Goal: Task Accomplishment & Management: Use online tool/utility

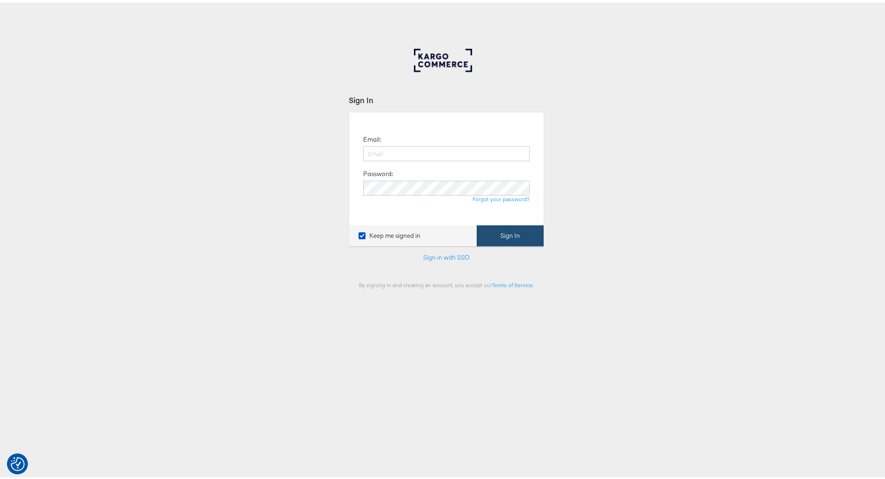
type input "kish.savani@ao.com"
click at [491, 234] on button "Sign In" at bounding box center [510, 233] width 67 height 21
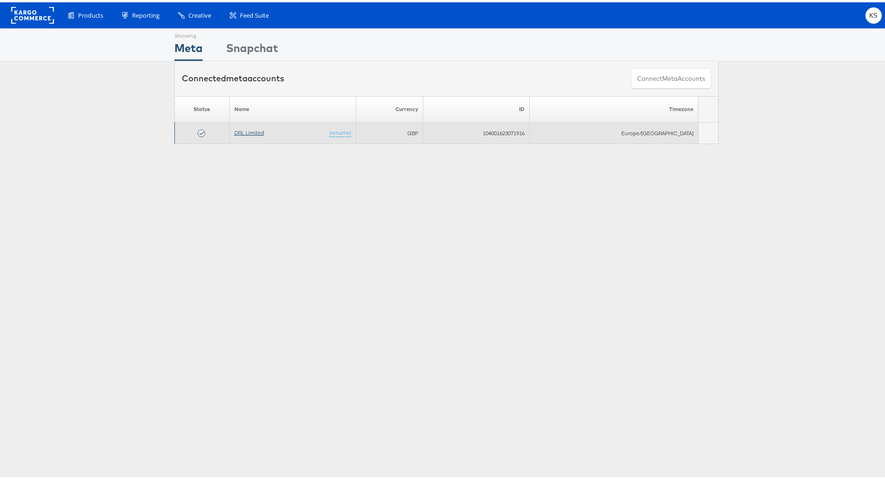
click at [254, 131] on link "DRL Limited" at bounding box center [249, 130] width 30 height 7
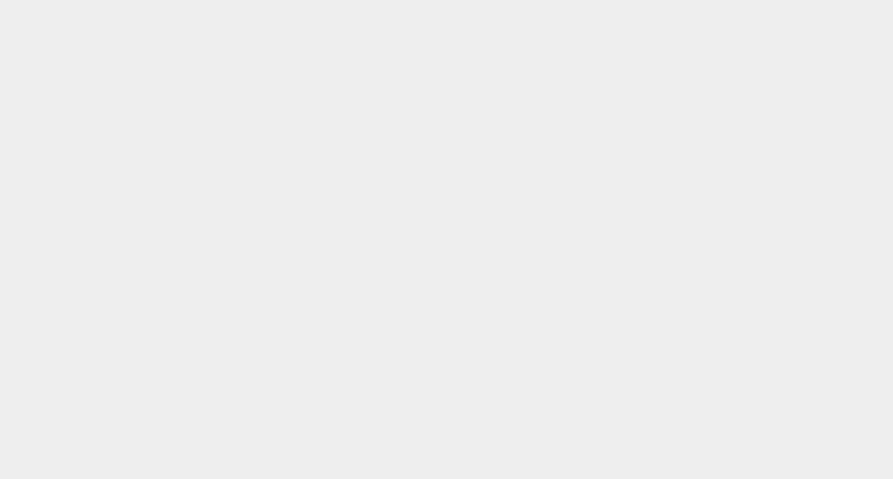
drag, startPoint x: 412, startPoint y: 298, endPoint x: 659, endPoint y: 184, distance: 272.5
click at [659, 184] on body at bounding box center [446, 228] width 893 height 457
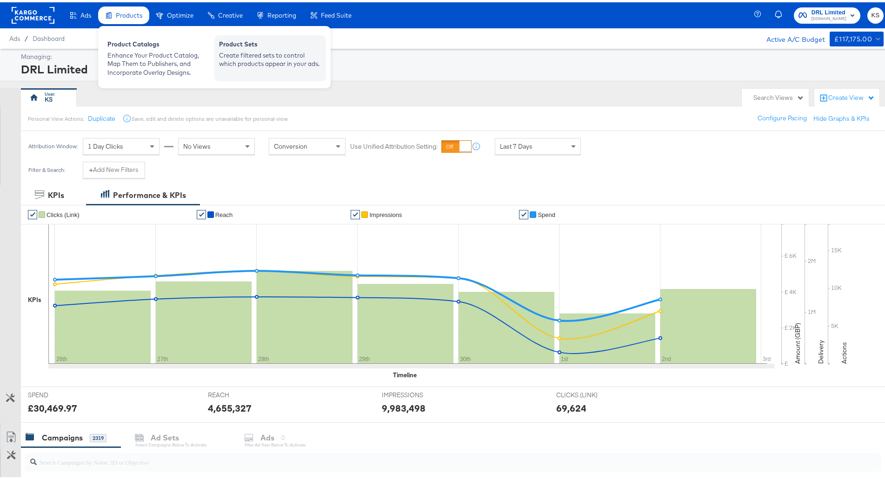
click at [239, 56] on div "Create filtered sets to control which products appear in your ads." at bounding box center [270, 57] width 102 height 17
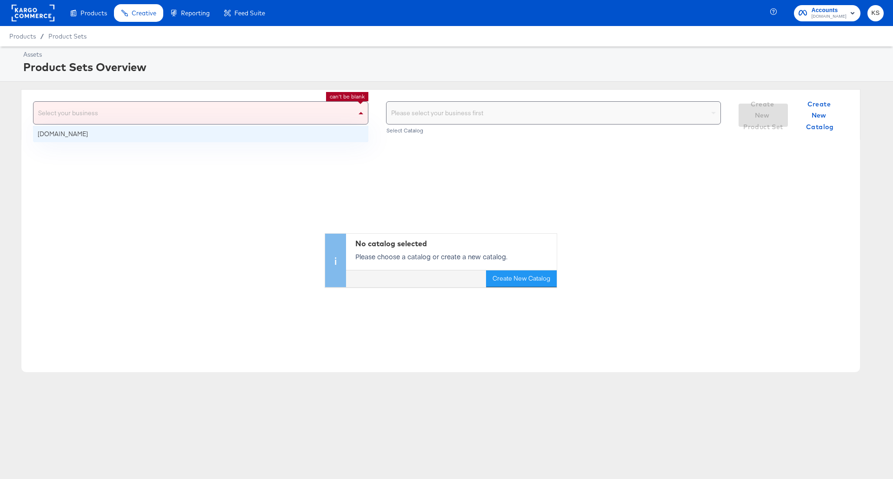
click at [262, 119] on div "Select your business" at bounding box center [200, 113] width 334 height 22
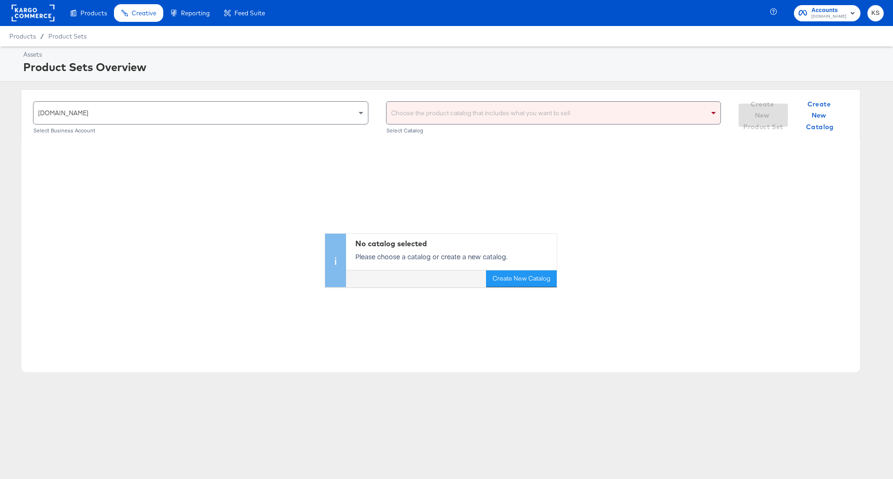
click at [525, 133] on div "Select Catalog" at bounding box center [553, 130] width 335 height 7
click at [522, 121] on div "Choose the product catalog that includes what you want to sell" at bounding box center [553, 113] width 334 height 22
click at [511, 115] on div "Choose the product catalog that includes what you want to sell" at bounding box center [553, 113] width 334 height 22
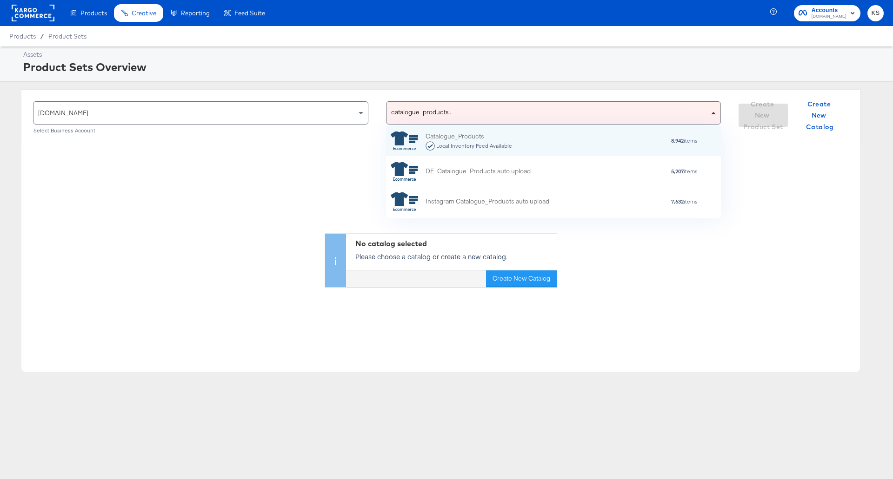
scroll to position [83, 327]
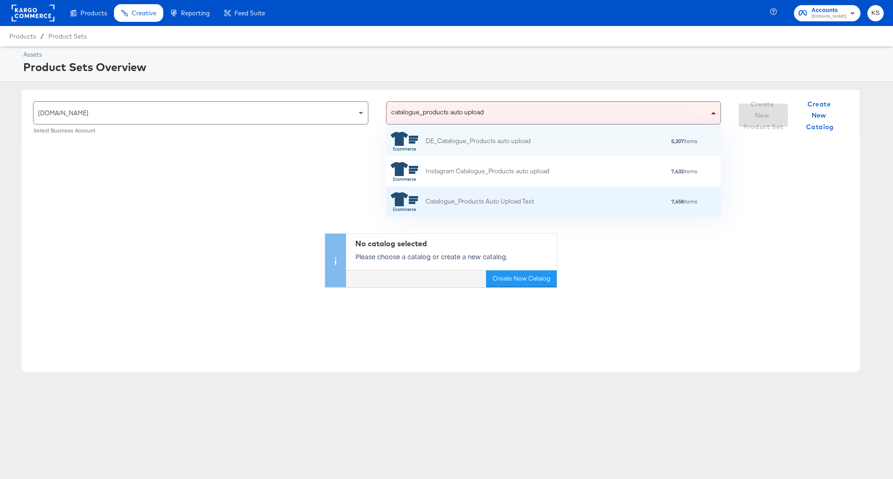
type input "catalogue_products auto upload"
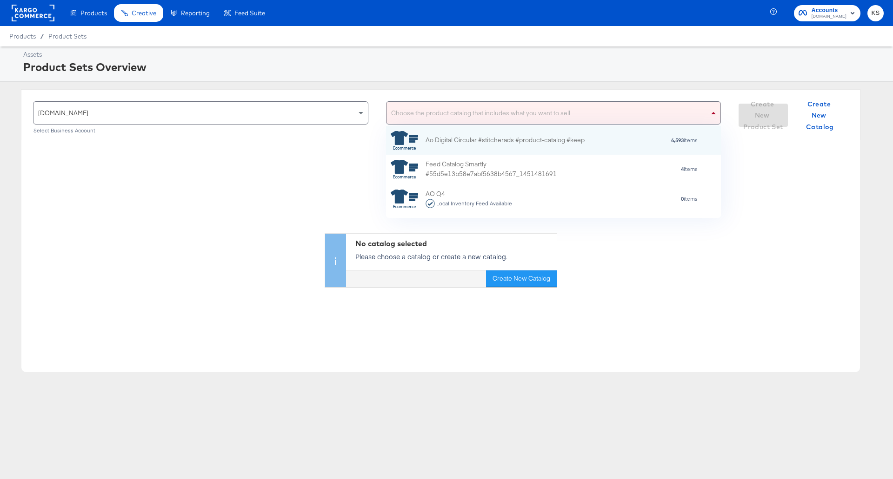
drag, startPoint x: 516, startPoint y: 204, endPoint x: 565, endPoint y: 117, distance: 99.3
click at [565, 117] on div "Choose the product catalog that includes what you want to sell" at bounding box center [553, 113] width 334 height 22
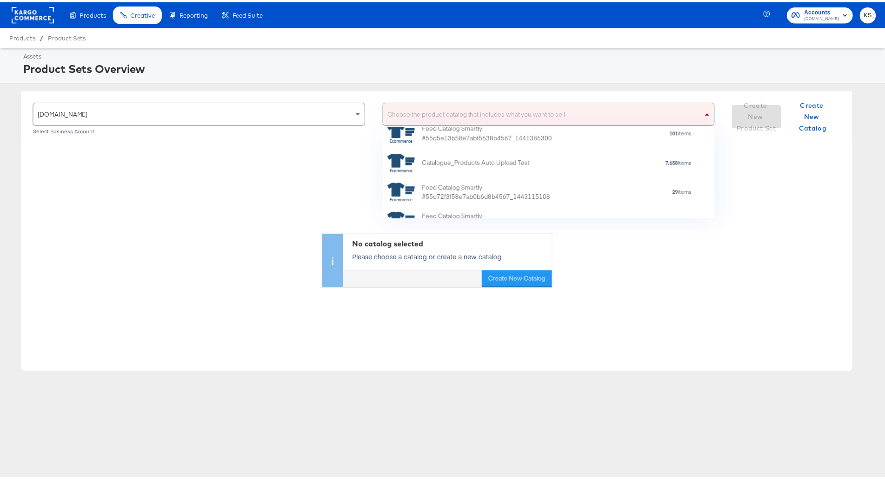
scroll to position [2046, 0]
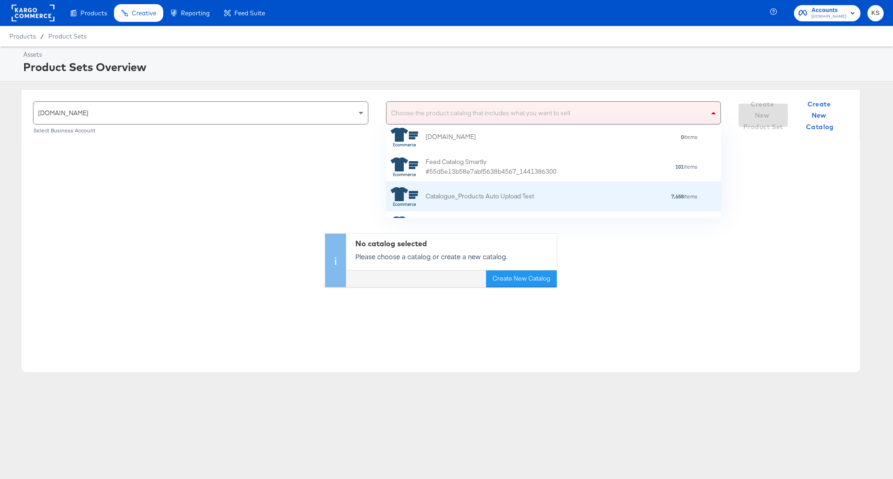
click at [533, 202] on div "Catalogue_Products Auto Upload Test" at bounding box center [462, 196] width 143 height 19
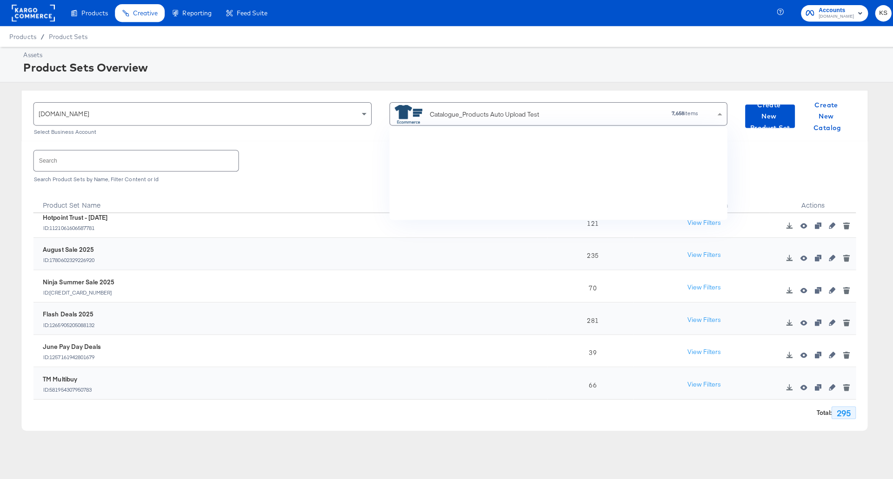
scroll to position [84, 323]
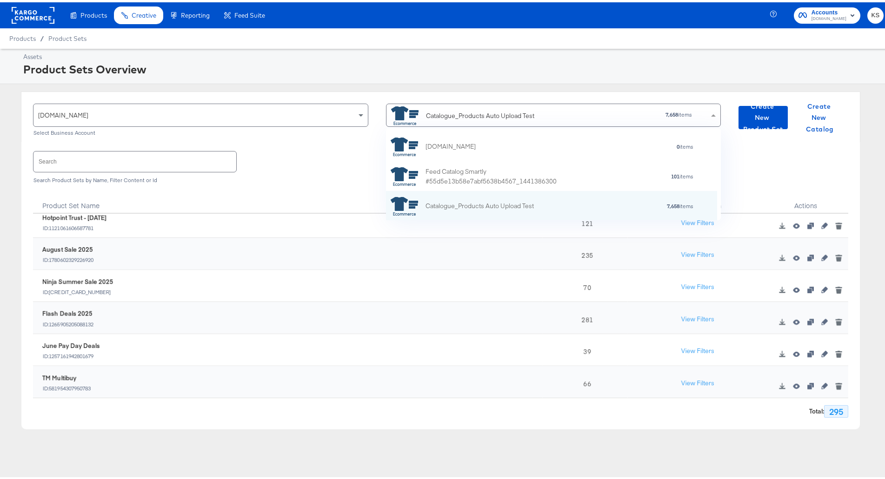
click at [266, 182] on div "Search Search Product Sets by Name, Filter Content or Id" at bounding box center [440, 164] width 815 height 48
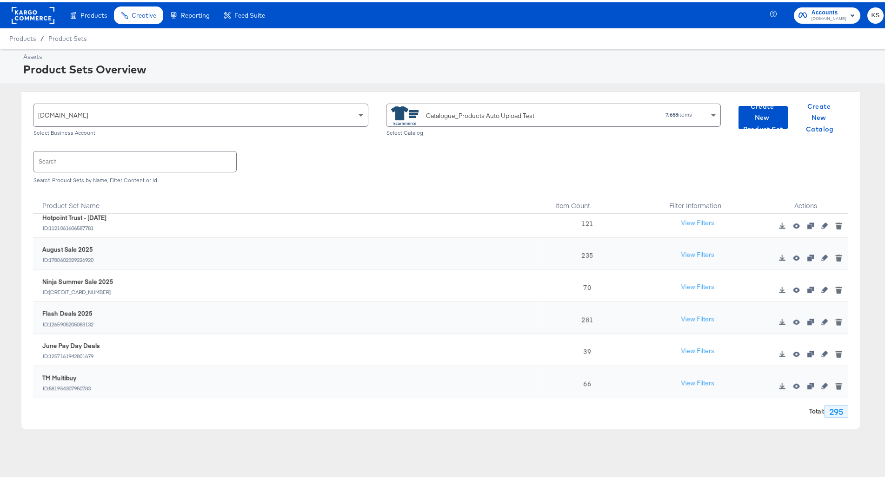
drag, startPoint x: 274, startPoint y: 296, endPoint x: 277, endPoint y: 320, distance: 24.9
drag, startPoint x: 277, startPoint y: 320, endPoint x: 201, endPoint y: 405, distance: 114.0
click at [201, 405] on div "Total : 295" at bounding box center [440, 407] width 815 height 19
click at [817, 319] on button "button" at bounding box center [824, 320] width 14 height 7
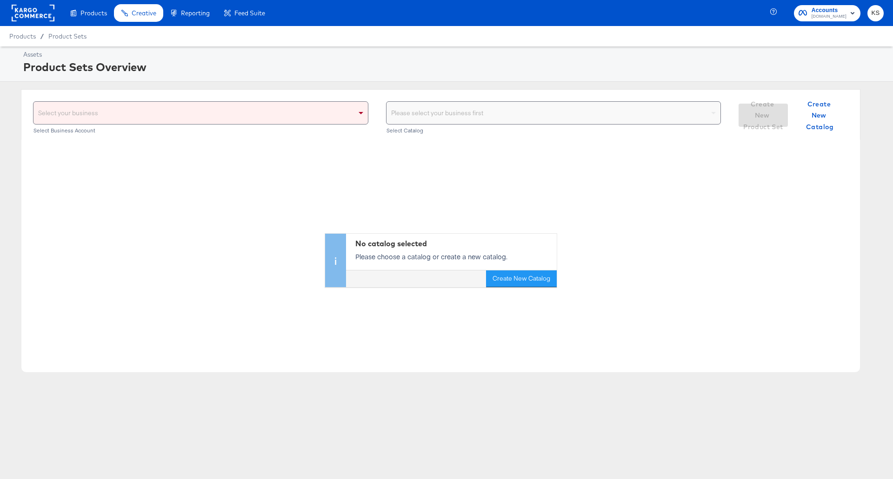
click at [209, 120] on div "Select your business" at bounding box center [200, 113] width 334 height 22
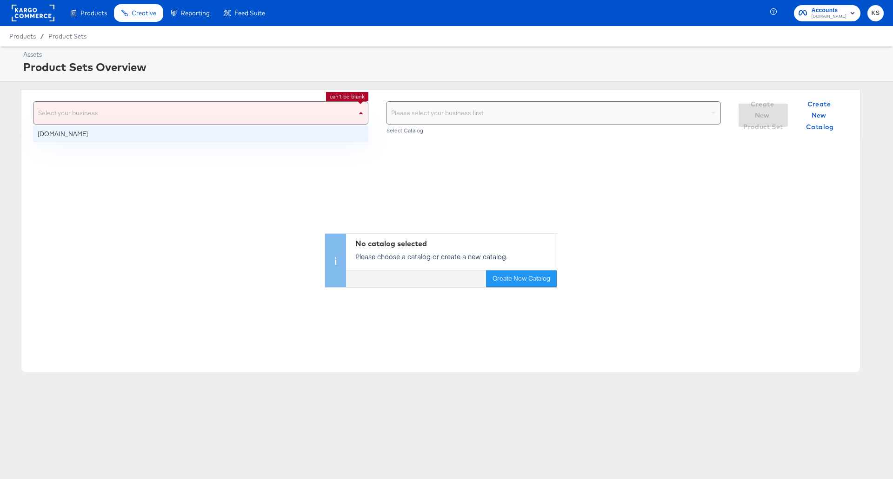
drag, startPoint x: 193, startPoint y: 144, endPoint x: 190, endPoint y: 133, distance: 10.7
click at [193, 139] on div "Select your business ao.com can't be blank Select Business Account Please selec…" at bounding box center [440, 230] width 881 height 283
drag, startPoint x: 191, startPoint y: 118, endPoint x: 191, endPoint y: 136, distance: 18.1
click at [191, 116] on div "Select your business" at bounding box center [200, 113] width 334 height 22
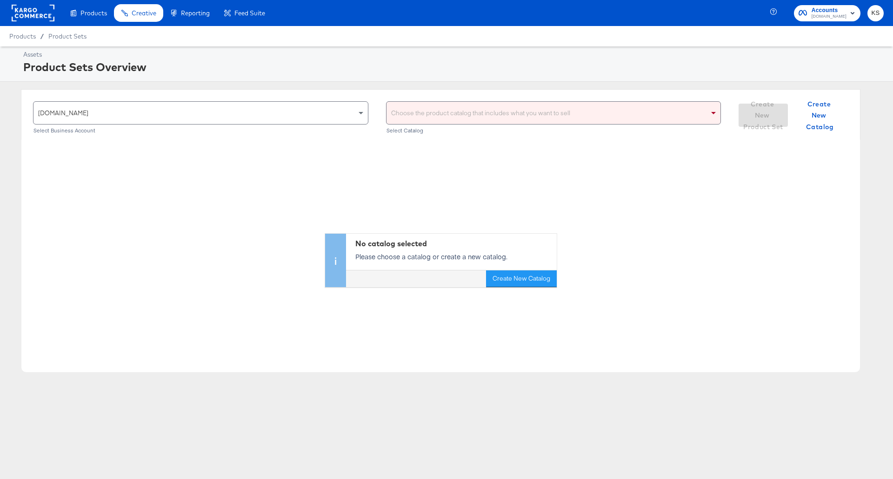
drag, startPoint x: 187, startPoint y: 95, endPoint x: 185, endPoint y: 119, distance: 23.8
click at [187, 95] on div "ao.com Select Business Account Choose the product catalog that includes what yo…" at bounding box center [440, 114] width 839 height 51
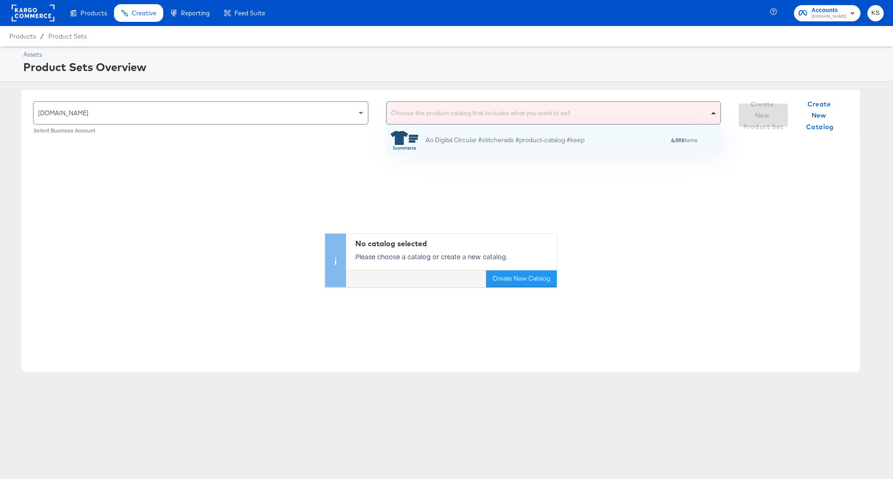
click at [514, 109] on div "Choose the product catalog that includes what you want to sell" at bounding box center [553, 113] width 334 height 22
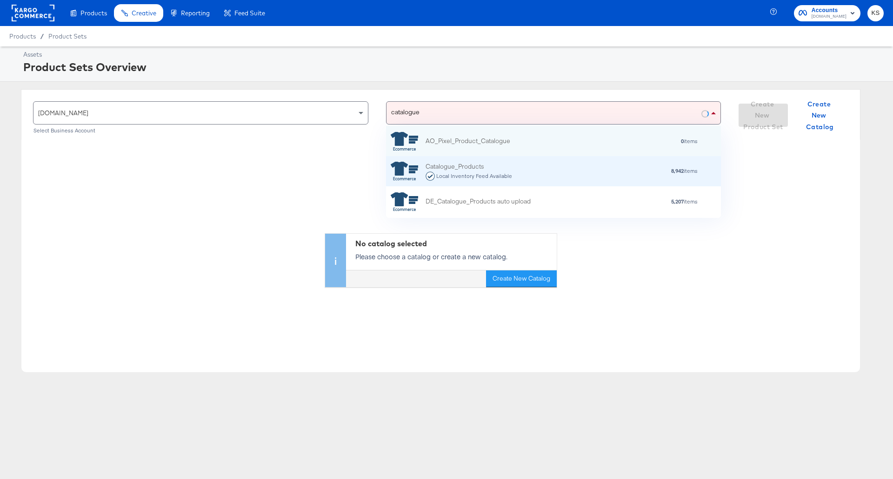
type input "catalogue_"
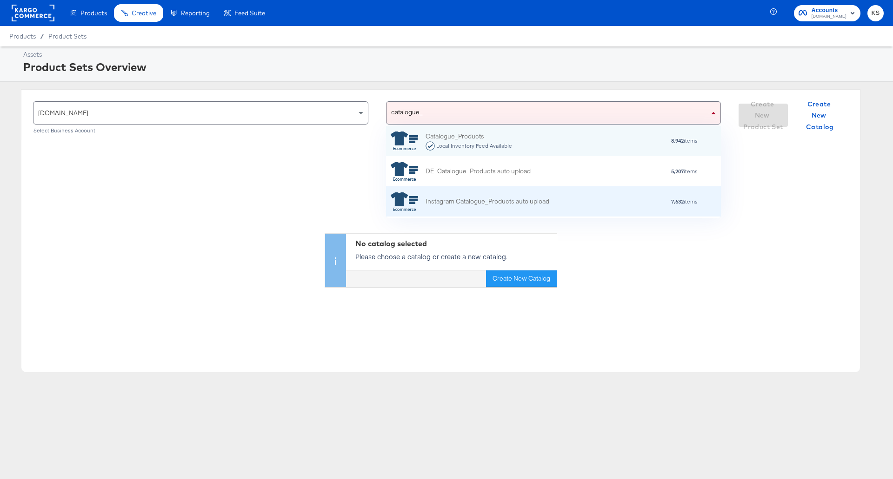
click at [528, 201] on div "Instagram Catalogue_Products auto upload" at bounding box center [487, 202] width 124 height 10
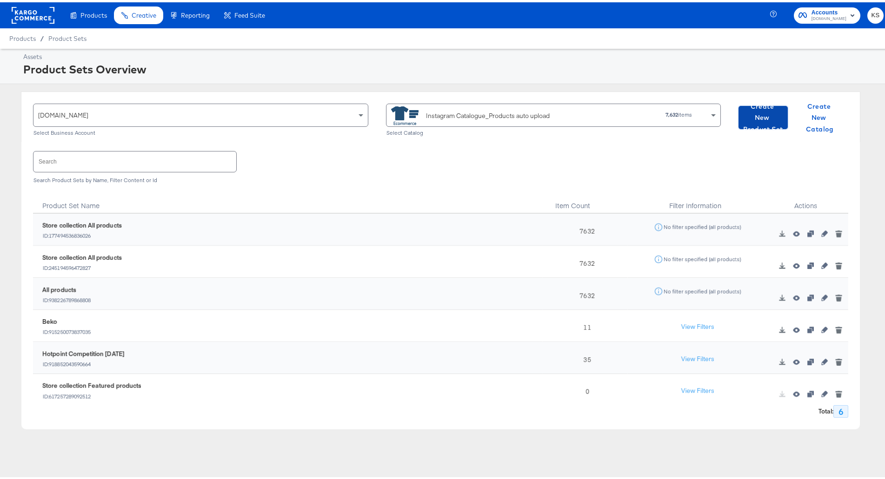
click at [744, 120] on span "Create New Product Set" at bounding box center [763, 116] width 42 height 34
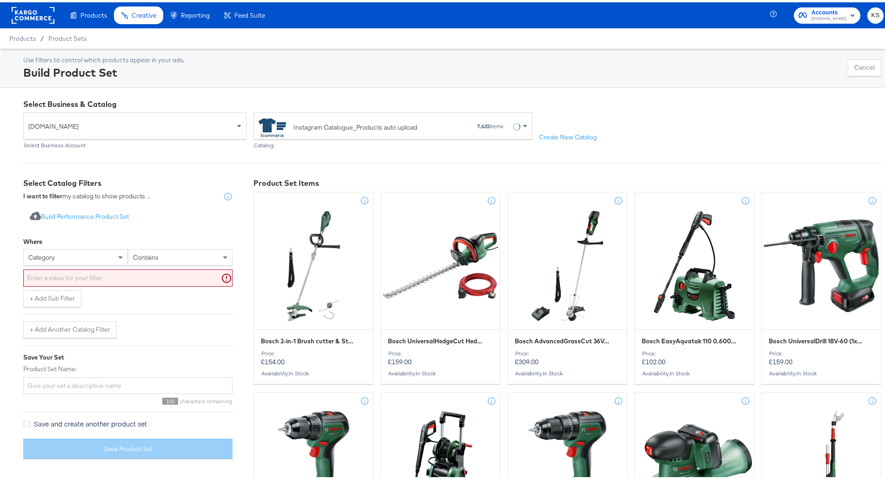
scroll to position [46, 0]
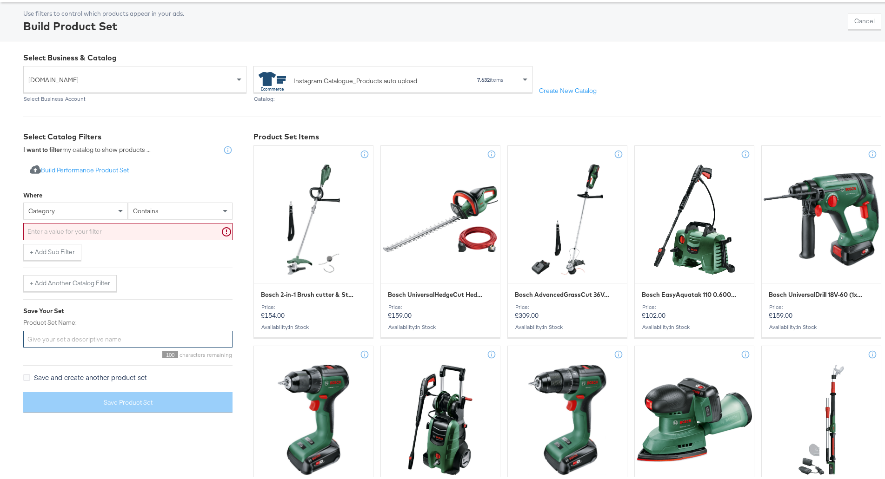
click at [127, 340] on input "Product Set Name:" at bounding box center [127, 337] width 209 height 17
type input "Flash Deals Oct 2025"
click at [137, 229] on input "text" at bounding box center [127, 229] width 209 height 17
paste input "DOSF400B_BK DOSF6300X_SS DOSP6390X_SS DUSF400B_BK DUSF6300X_SS FMI017X_SS FMI02…"
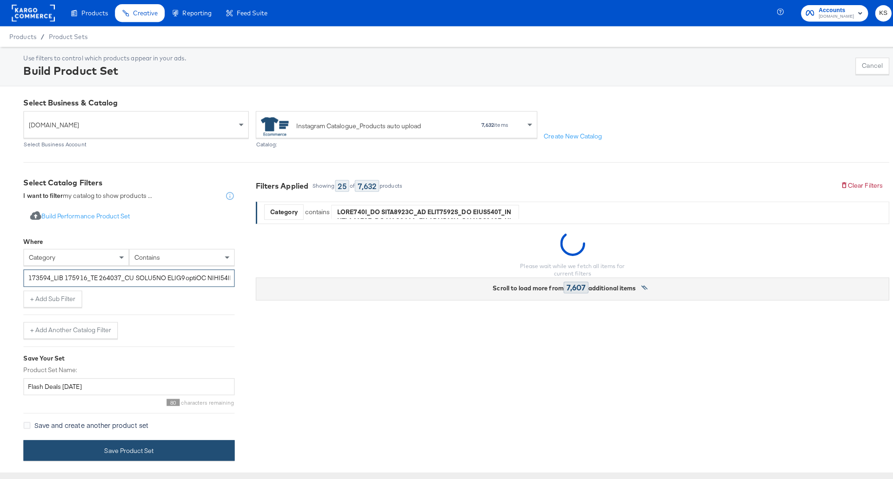
scroll to position [0, 0]
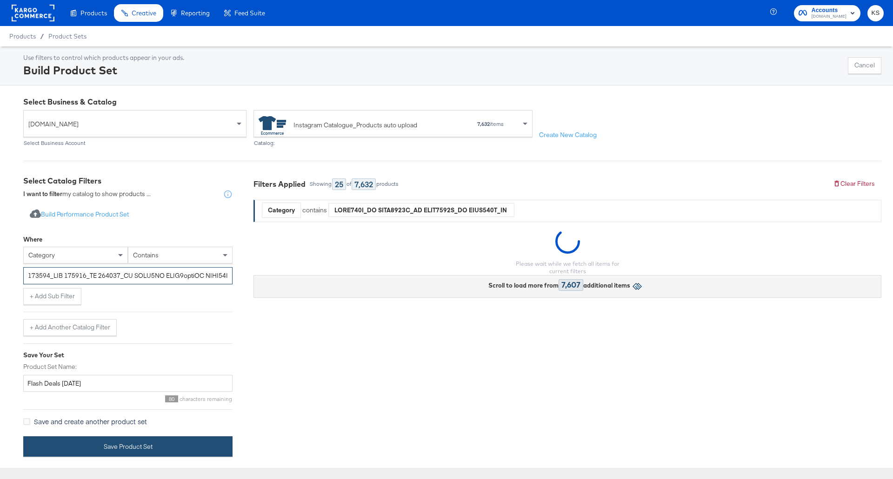
type input "DOSF400B_BK DOSF6300X_SS DOSP6390X_SS DUSF400B_BK DUSF6300X_SS FMI017X_SS FMI02…"
click at [144, 455] on button "Save Product Set" at bounding box center [127, 447] width 209 height 21
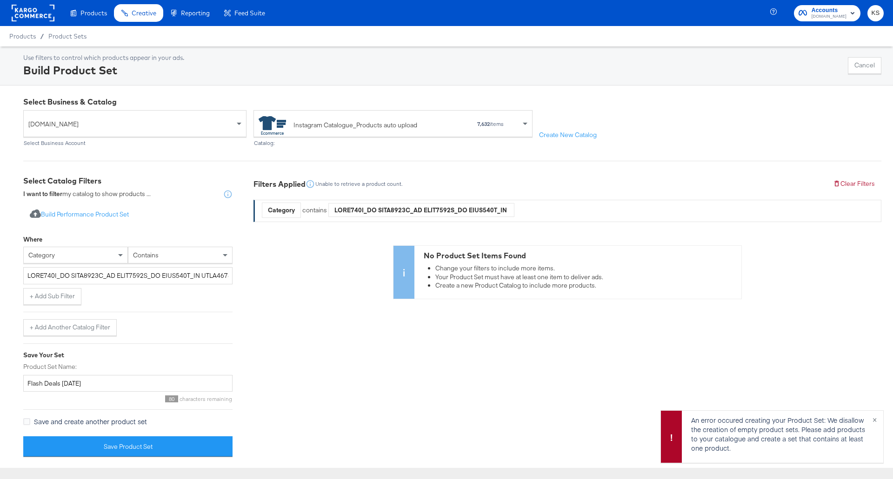
drag, startPoint x: 144, startPoint y: 455, endPoint x: 184, endPoint y: 306, distance: 154.5
click at [184, 306] on div "Import product data from Google Analytics to generate product set Build Perform…" at bounding box center [127, 328] width 209 height 259
click at [175, 273] on input "text" at bounding box center [127, 275] width 209 height 17
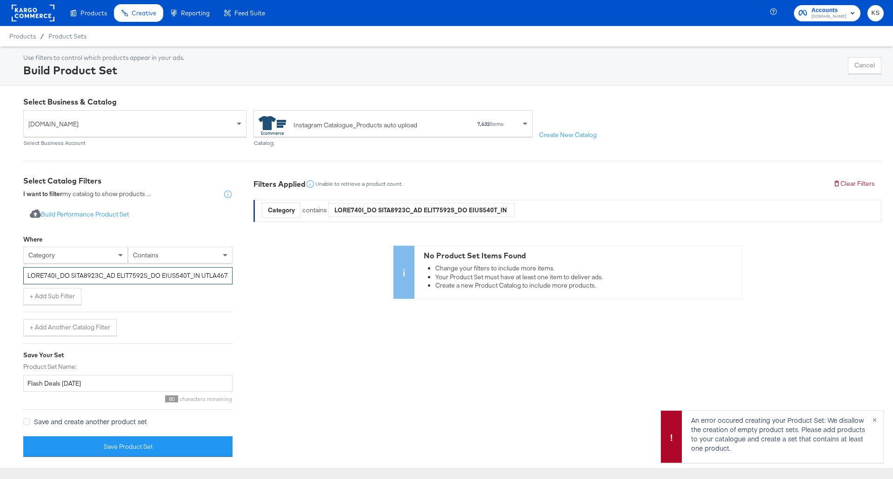
click at [175, 273] on input "text" at bounding box center [127, 275] width 209 height 17
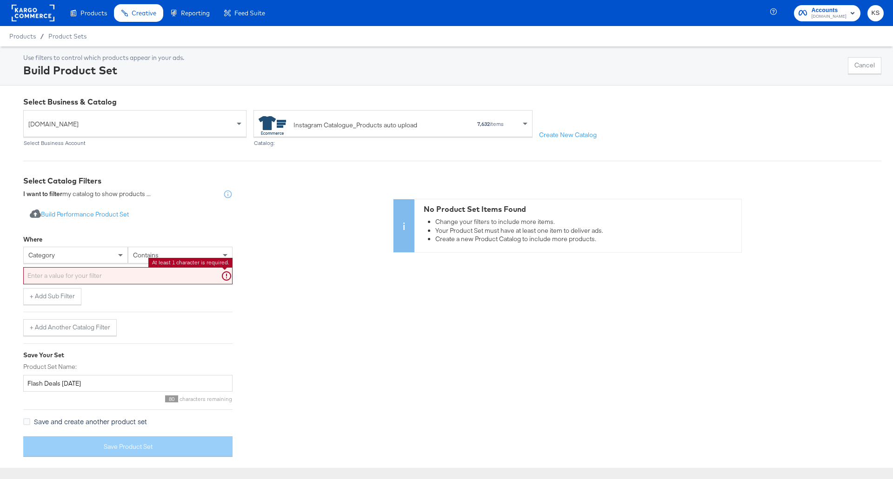
click at [299, 324] on div "No Product Set Items Found Change your filters to include more items. Your Prod…" at bounding box center [567, 320] width 628 height 289
click at [120, 278] on input "text" at bounding box center [127, 275] width 209 height 17
click at [275, 195] on div "No Product Set Items Found Change your filters to include more items. Your Prod…" at bounding box center [567, 320] width 628 height 289
click at [155, 257] on span "contains" at bounding box center [146, 255] width 26 height 8
click at [378, 288] on div "No Product Set Items Found Change your filters to include more items. Your Prod…" at bounding box center [567, 320] width 628 height 289
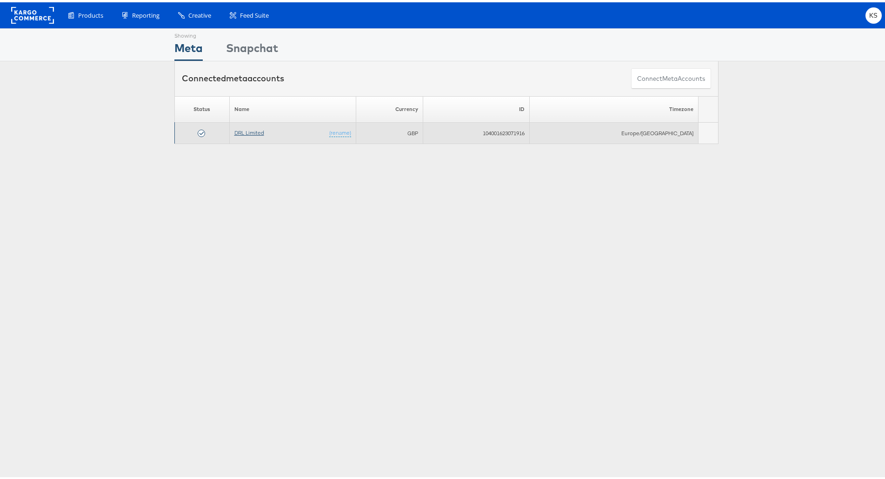
click at [251, 133] on link "DRL Limited" at bounding box center [249, 130] width 30 height 7
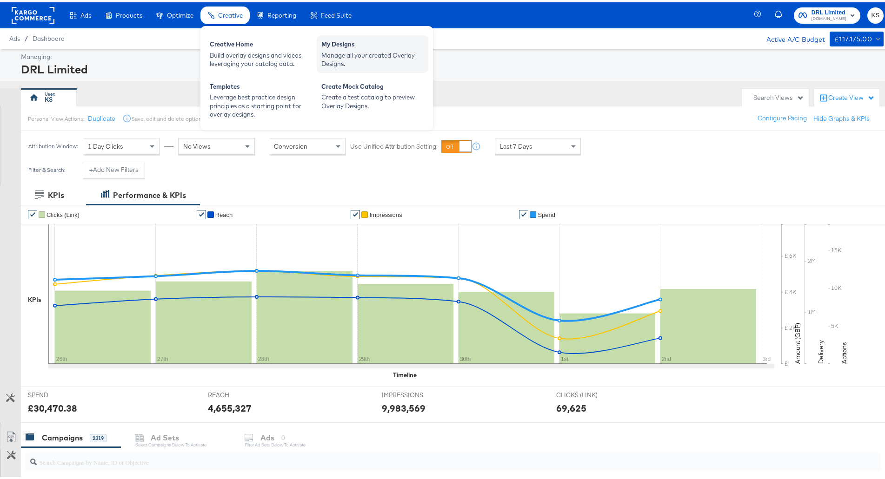
click at [332, 54] on div "Manage all your created Overlay Designs." at bounding box center [372, 57] width 102 height 17
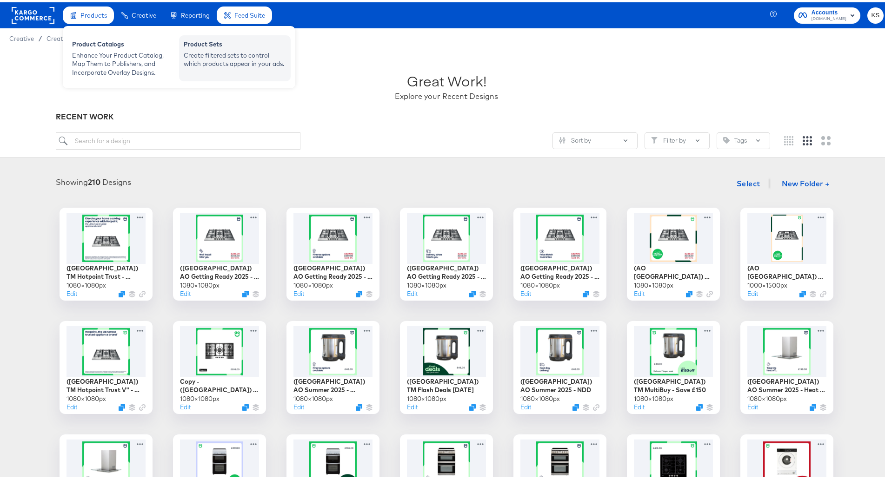
click at [219, 49] on div "Create filtered sets to control which products appear in your ads." at bounding box center [235, 57] width 102 height 17
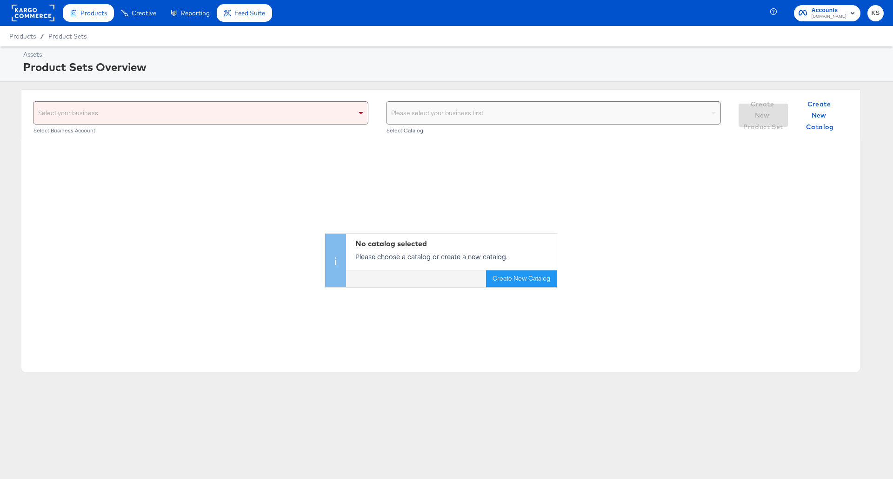
click at [246, 100] on div "Select your business Select Business Account Please select your business first …" at bounding box center [440, 114] width 839 height 51
click at [245, 102] on div "Select your business" at bounding box center [200, 112] width 335 height 23
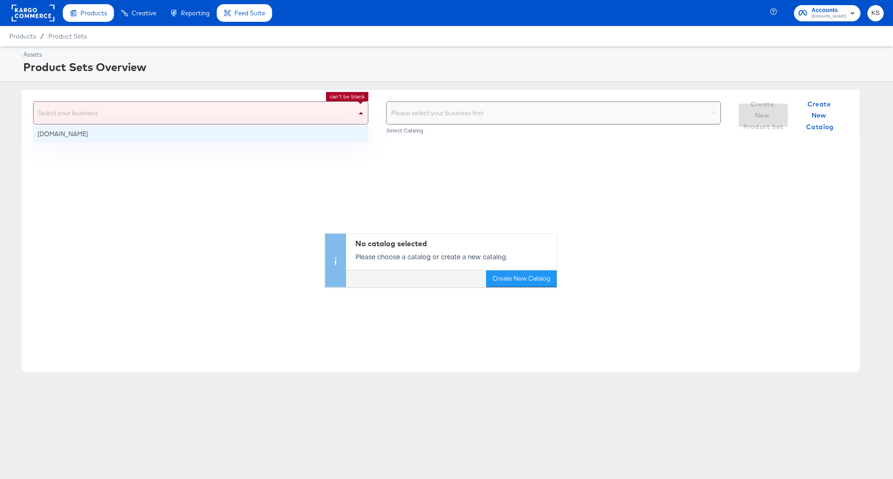
click at [245, 111] on div "Select your business" at bounding box center [200, 113] width 334 height 22
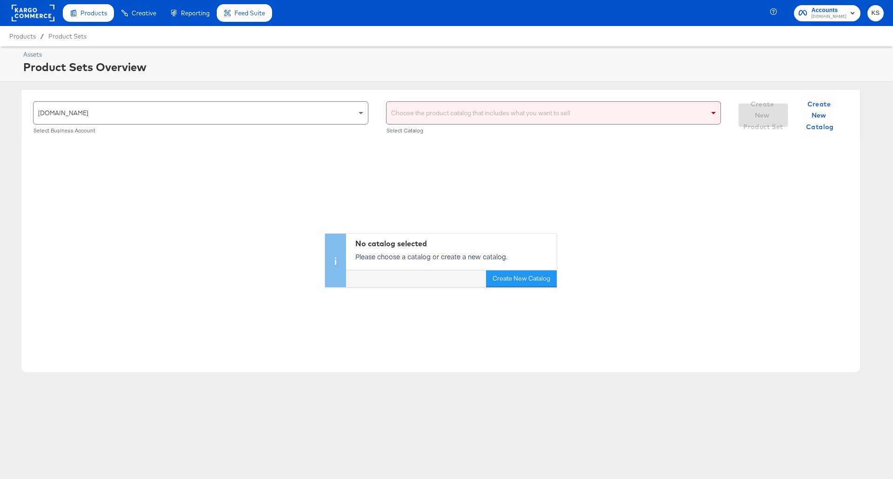
drag, startPoint x: 452, startPoint y: 130, endPoint x: 450, endPoint y: 121, distance: 8.6
click at [452, 129] on div "Select Catalog" at bounding box center [553, 130] width 335 height 7
click at [450, 121] on div "Choose the product catalog that includes what you want to sell" at bounding box center [553, 113] width 334 height 22
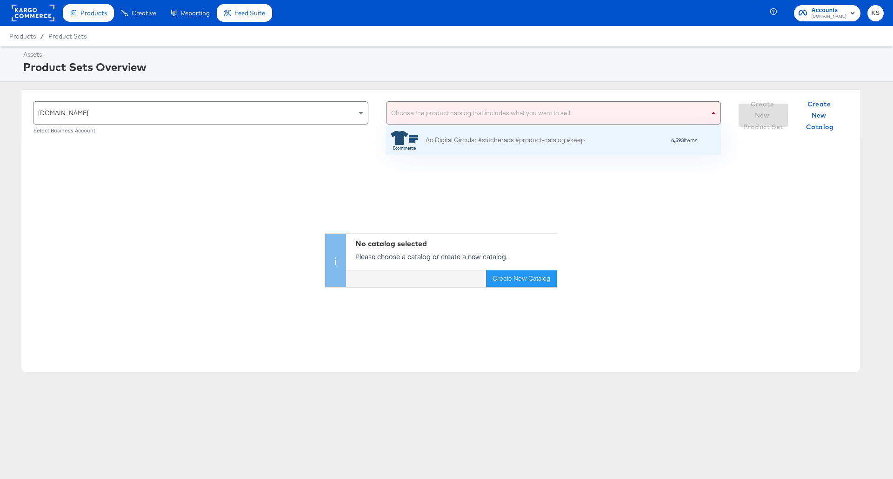
scroll to position [20, 327]
click at [442, 141] on div "Ao Digital Circular #stitcherads #product-catalog #keep" at bounding box center [504, 141] width 159 height 10
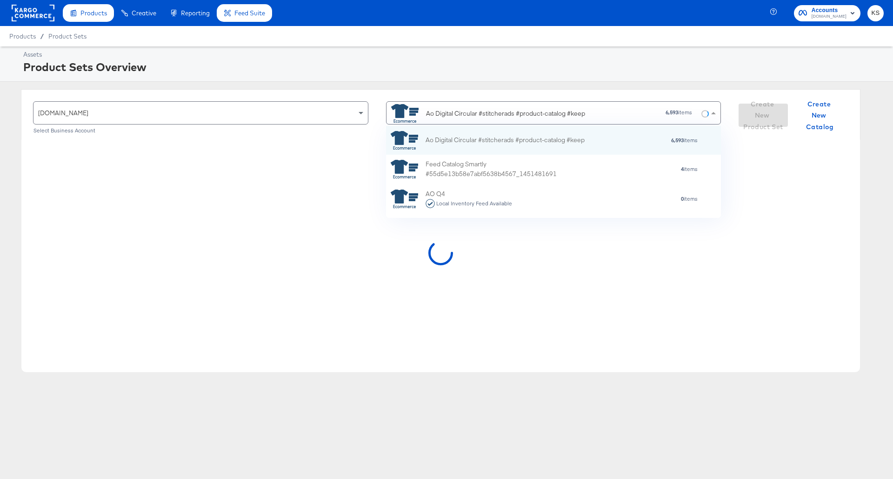
click at [489, 115] on div "Ao Digital Circular #stitcherads #product-catalog #keep" at bounding box center [505, 114] width 159 height 10
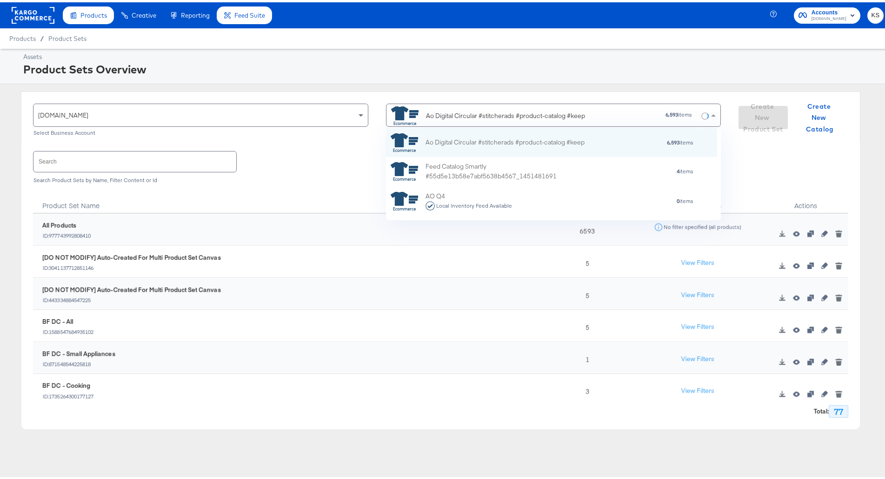
scroll to position [46, 0]
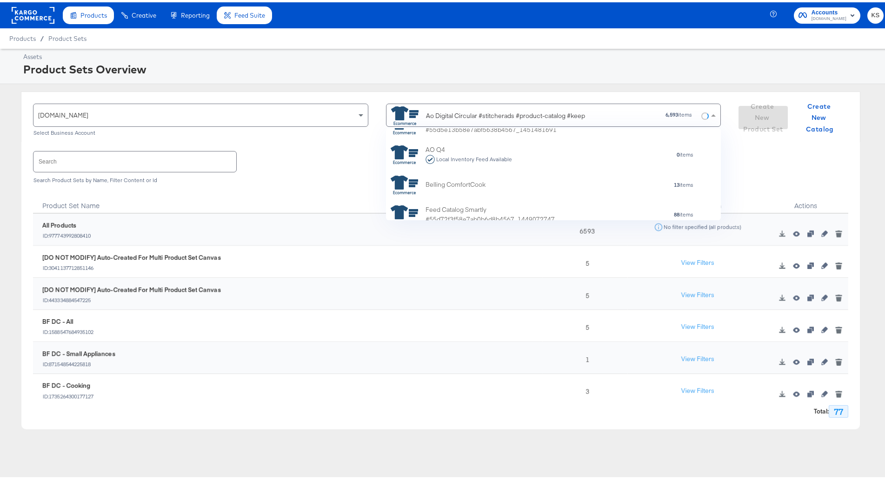
click at [525, 116] on div "Ao Digital Circular #stitcherads #product-catalog #keep" at bounding box center [505, 114] width 159 height 10
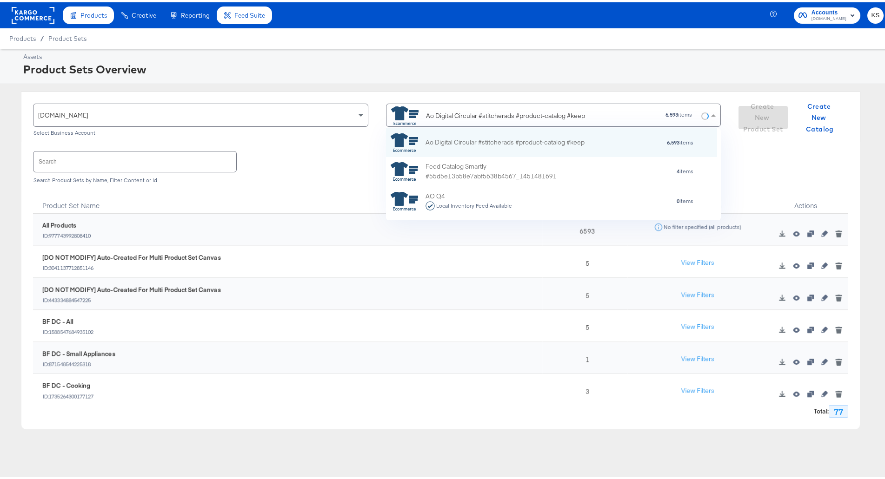
click at [525, 116] on div "Ao Digital Circular #stitcherads #product-catalog #keep" at bounding box center [505, 114] width 159 height 10
click at [537, 109] on div "Ao Digital Circular #stitcherads #product-catalog #keep" at bounding box center [505, 114] width 159 height 10
drag, startPoint x: 616, startPoint y: 109, endPoint x: 452, endPoint y: 107, distance: 164.6
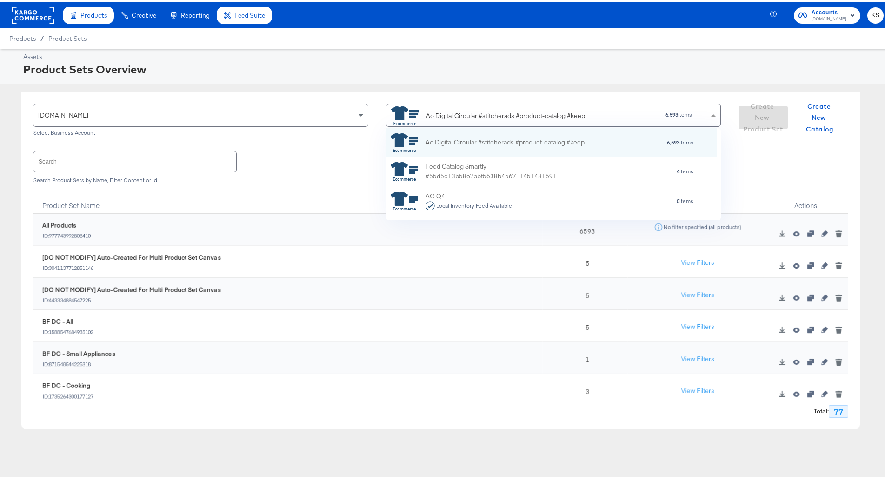
click at [452, 107] on div "Ao Digital Circular #stitcherads #product-catalog #keep 6,593 items" at bounding box center [550, 112] width 318 height 21
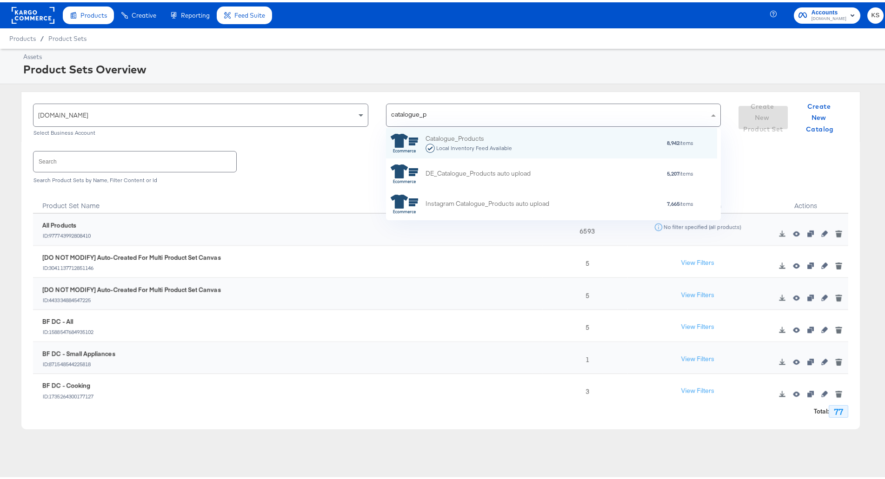
scroll to position [84, 323]
type input "catalogue_product"
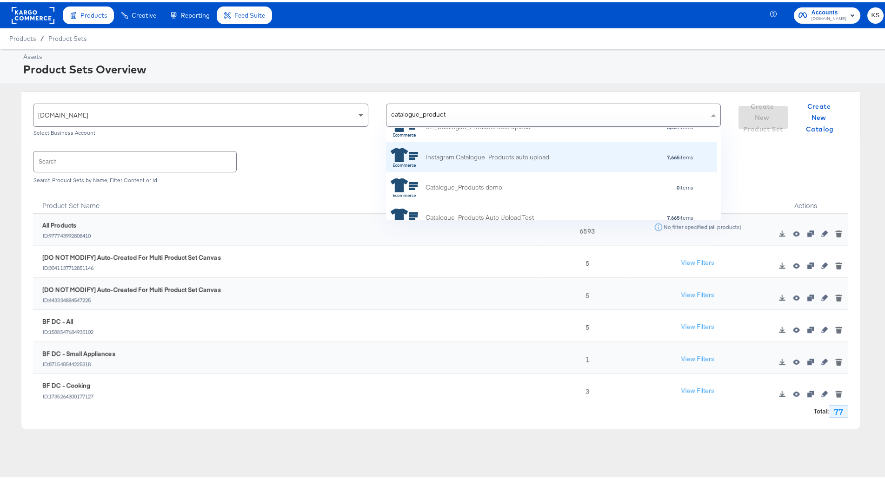
click at [518, 162] on div "Instagram Catalogue_Products auto upload" at bounding box center [470, 155] width 159 height 19
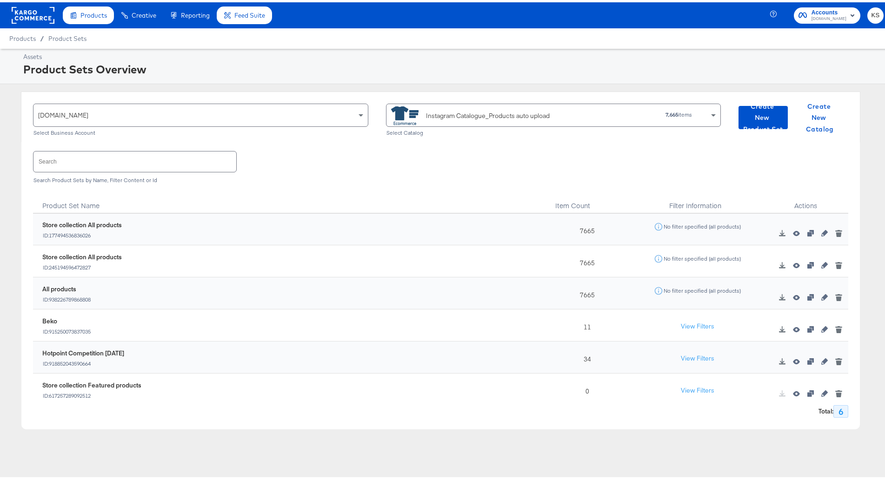
scroll to position [0, 0]
click at [585, 118] on div "Instagram Catalogue_Products auto upload" at bounding box center [497, 113] width 213 height 19
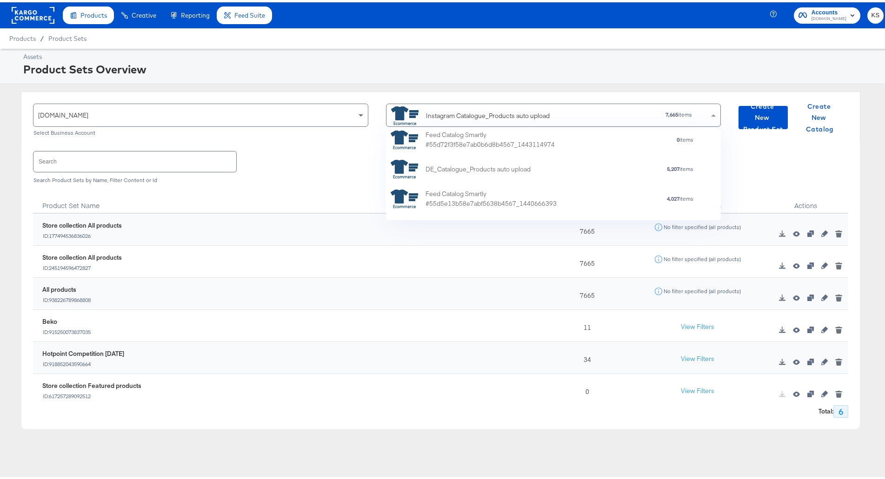
scroll to position [946, 0]
drag, startPoint x: 551, startPoint y: 112, endPoint x: 438, endPoint y: 122, distance: 113.5
click at [438, 122] on div "Instagram Catalogue_Products auto upload" at bounding box center [497, 113] width 213 height 19
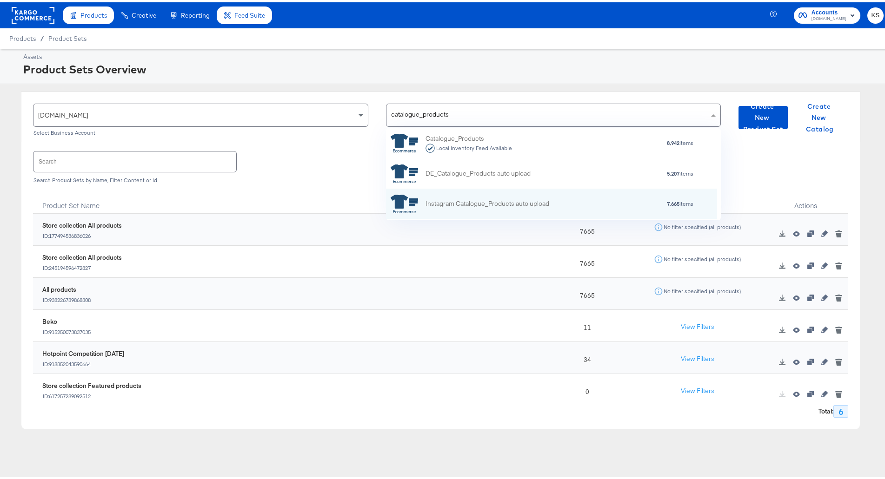
scroll to position [83, 323]
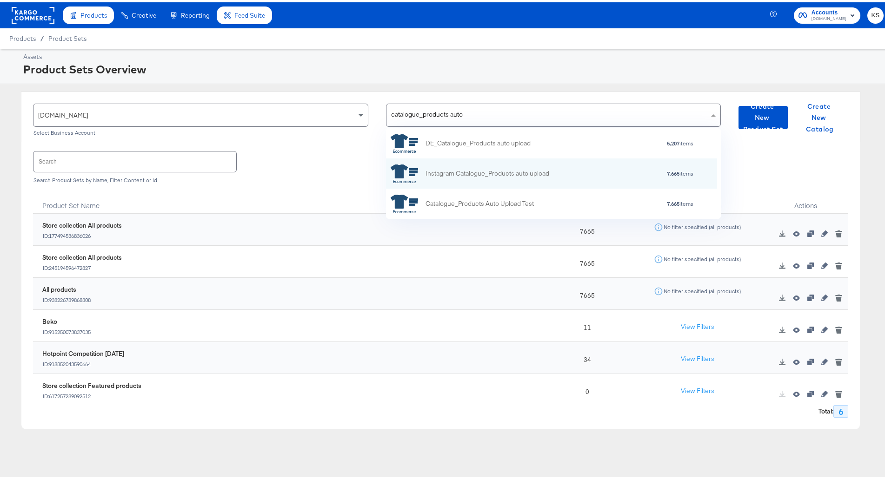
type input "catalogue_products auto u"
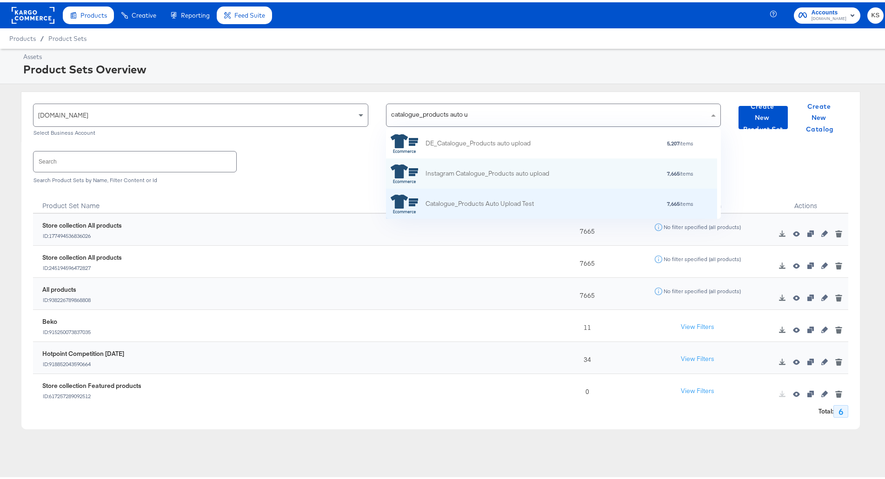
click at [512, 199] on div "Catalogue_Products Auto Upload Test" at bounding box center [479, 202] width 108 height 10
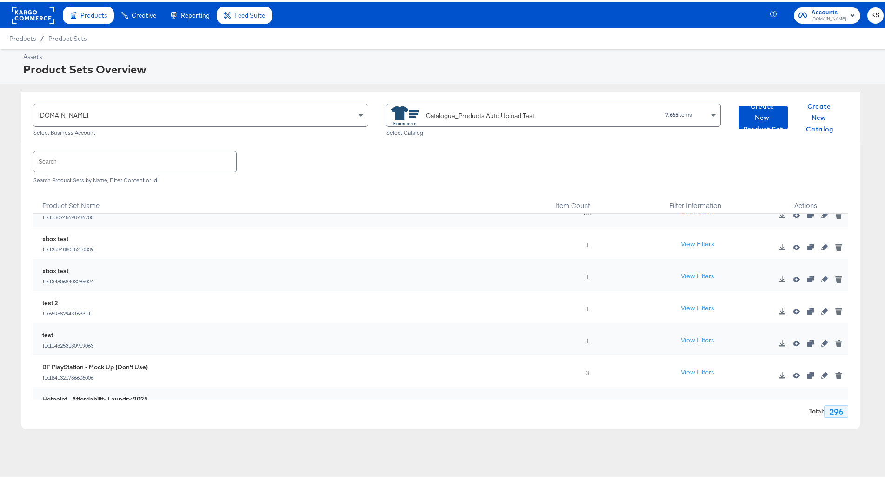
scroll to position [1348, 0]
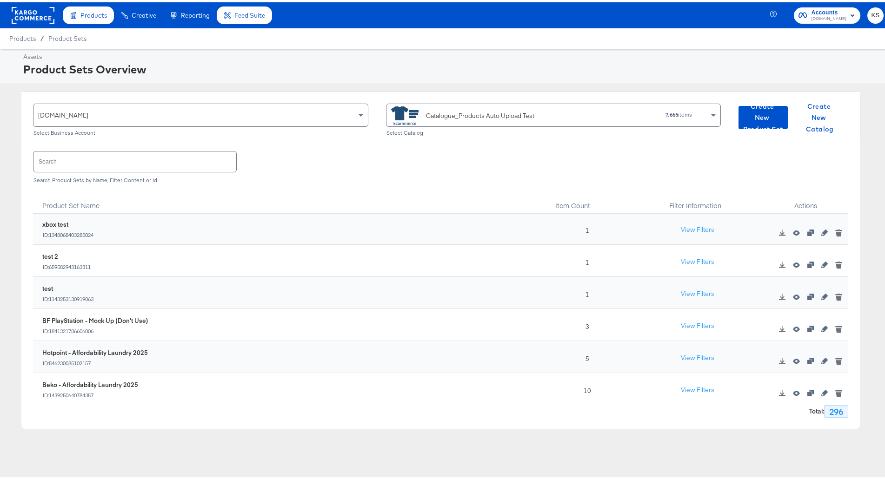
click at [150, 163] on input "text" at bounding box center [134, 159] width 203 height 20
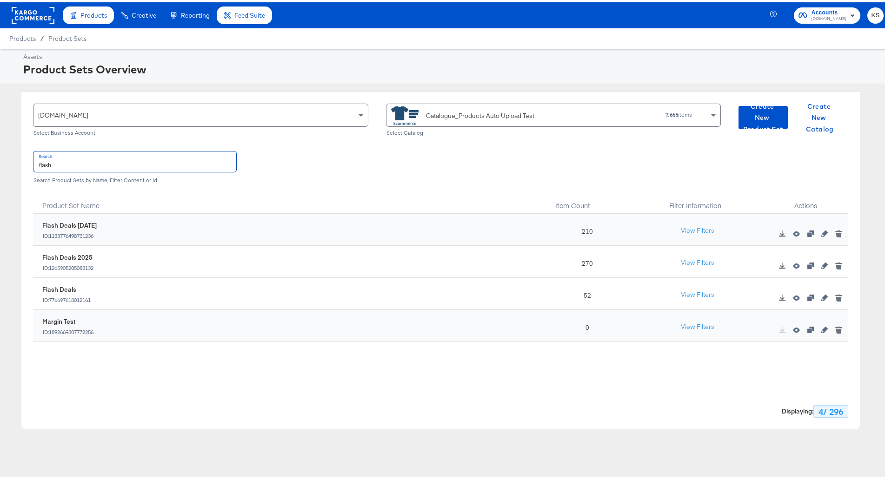
scroll to position [0, 0]
type input "flash"
click at [821, 230] on icon "button" at bounding box center [824, 231] width 7 height 7
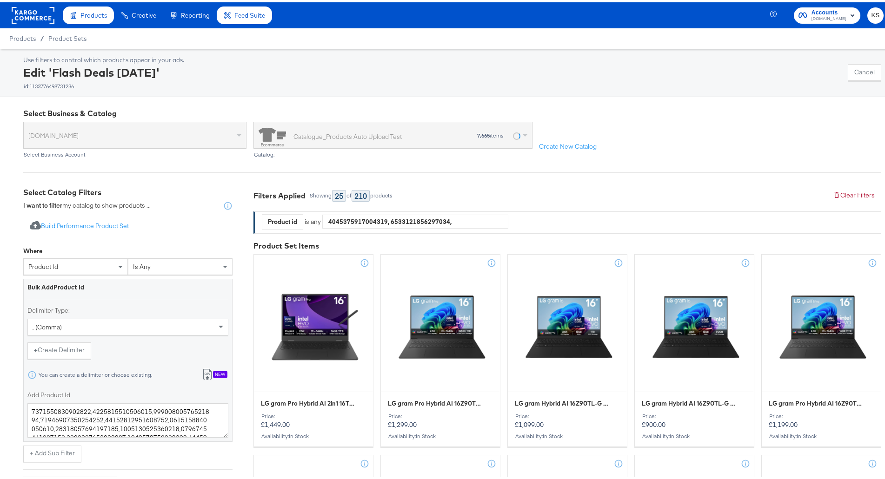
click at [39, 8] on rect at bounding box center [33, 13] width 43 height 17
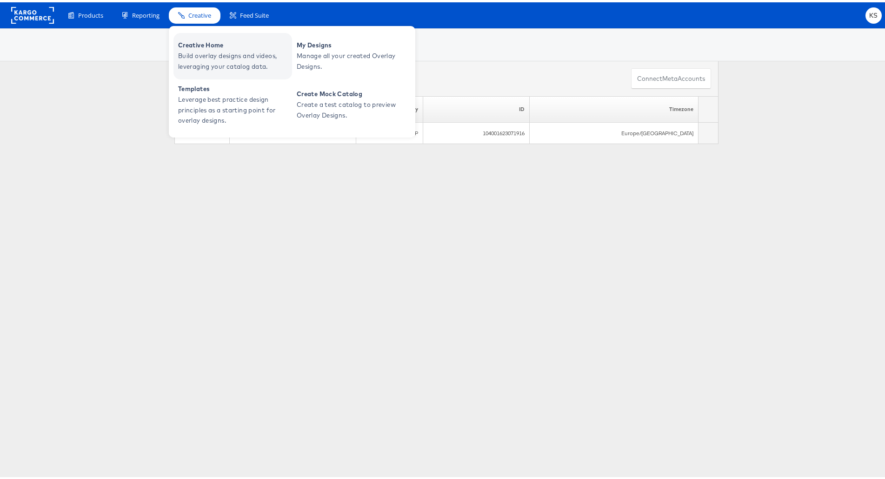
click at [234, 42] on span "Creative Home" at bounding box center [234, 43] width 112 height 11
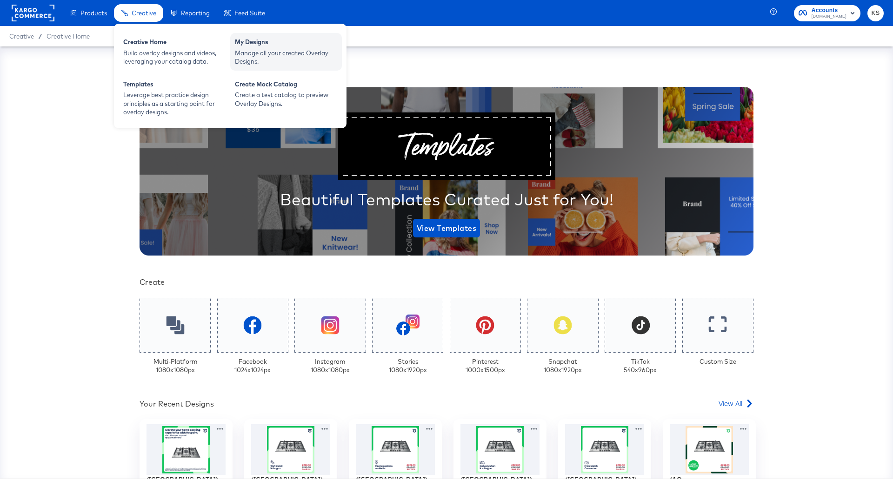
click at [269, 60] on div "Manage all your created Overlay Designs." at bounding box center [286, 57] width 102 height 17
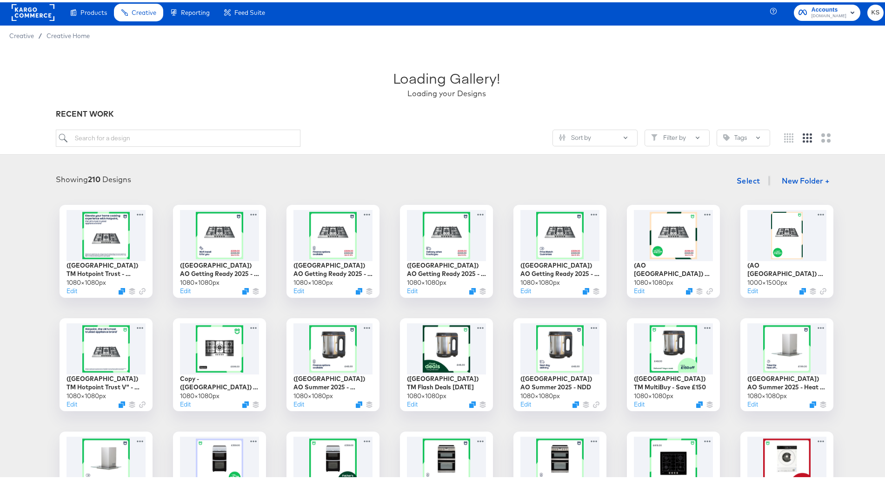
scroll to position [240, 0]
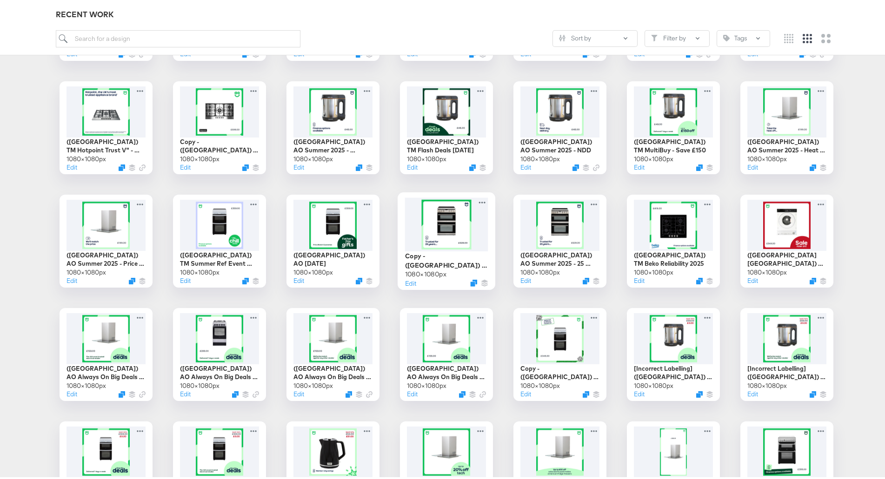
click at [430, 228] on div at bounding box center [446, 221] width 83 height 53
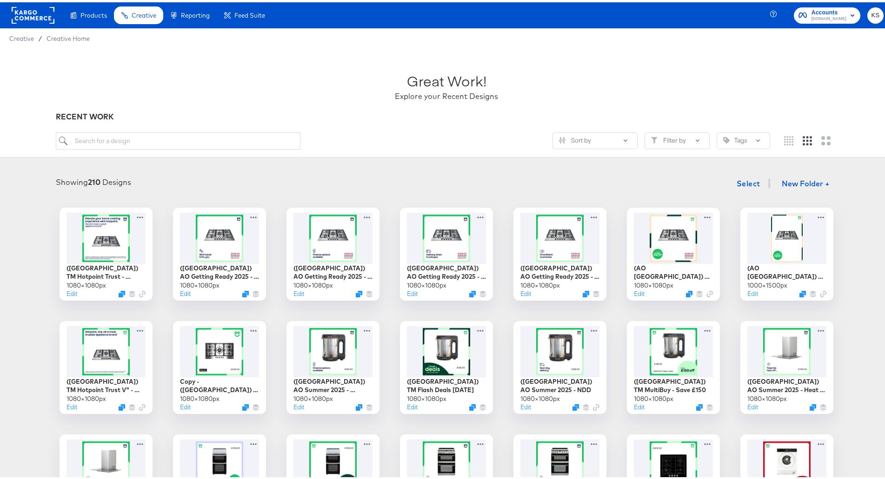
click at [35, 19] on rect at bounding box center [33, 13] width 43 height 17
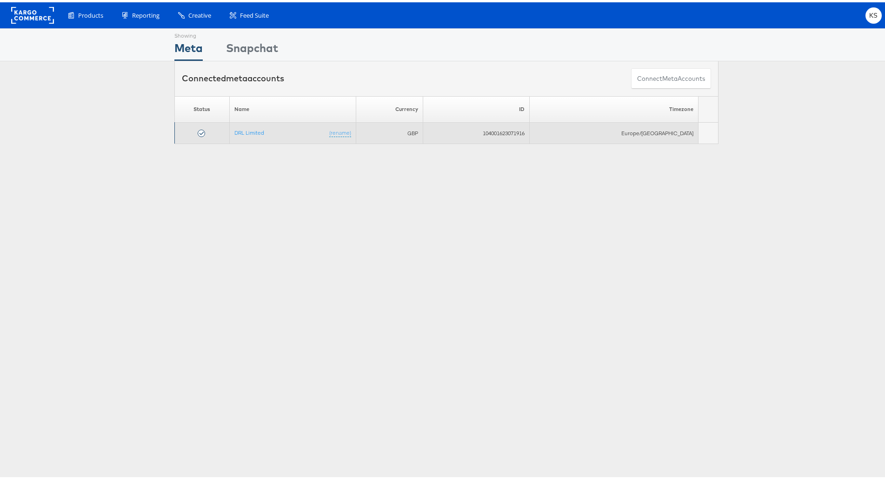
click at [263, 126] on td "DRL Limited (rename)" at bounding box center [292, 130] width 126 height 21
click at [263, 129] on link "DRL Limited" at bounding box center [249, 130] width 30 height 7
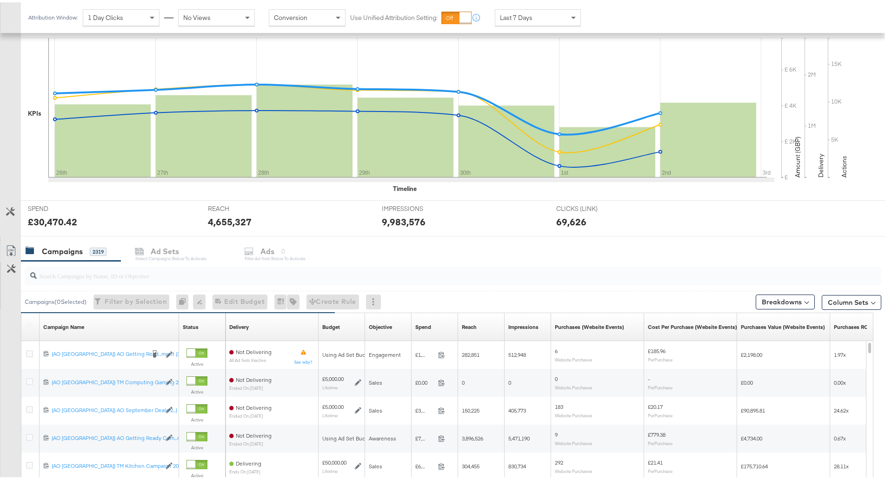
scroll to position [325, 0]
